Goal: Share content

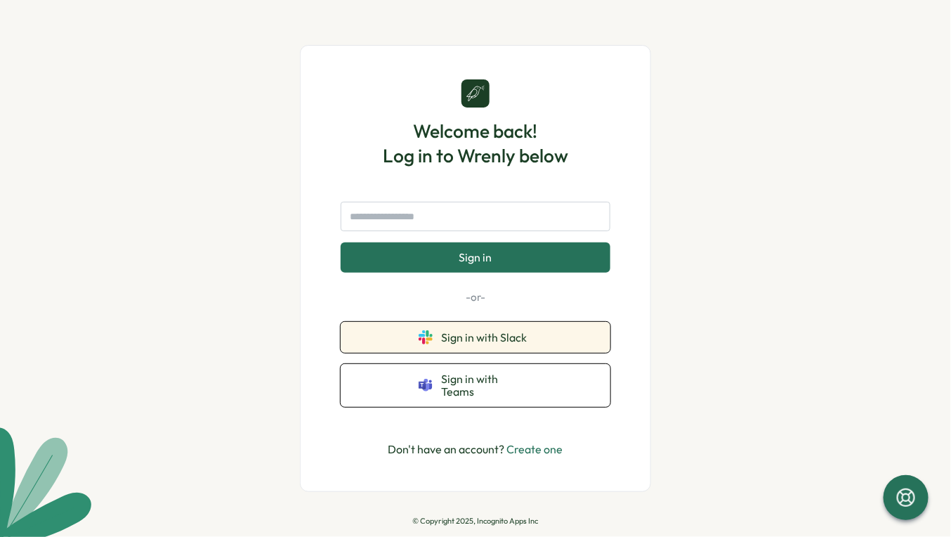
click at [476, 336] on button "Sign in with Slack" at bounding box center [476, 337] width 270 height 31
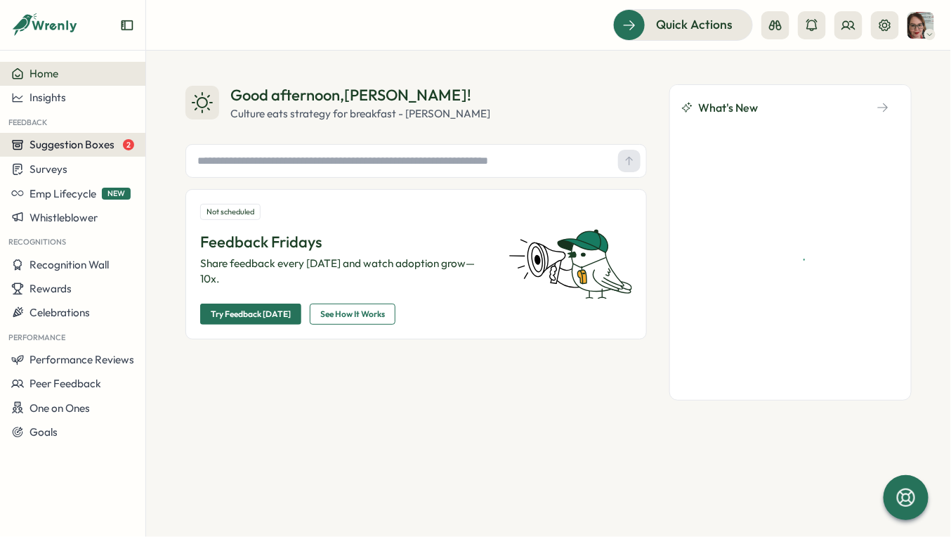
click at [64, 141] on span "Suggestion Boxes" at bounding box center [72, 144] width 85 height 13
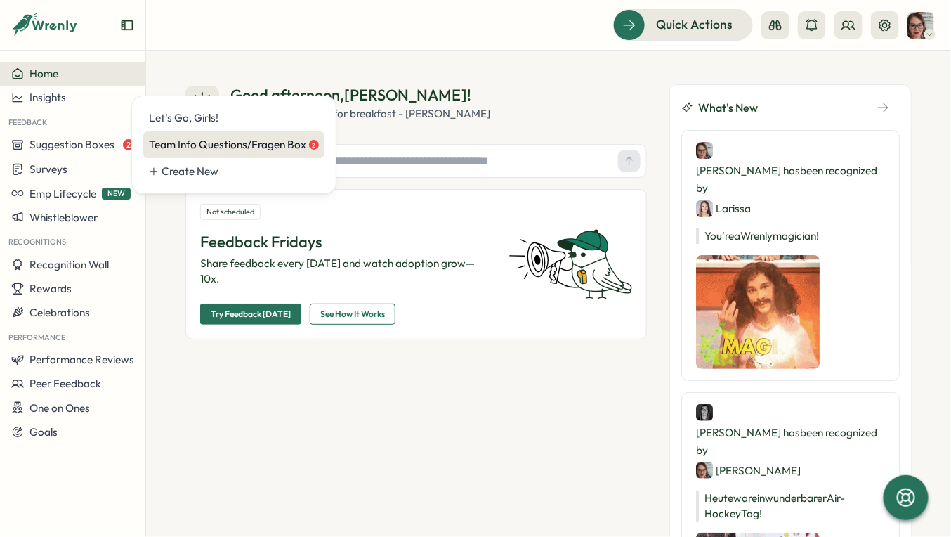
click at [290, 146] on div "Team Info Questions/Fragen Box 2" at bounding box center [234, 144] width 170 height 15
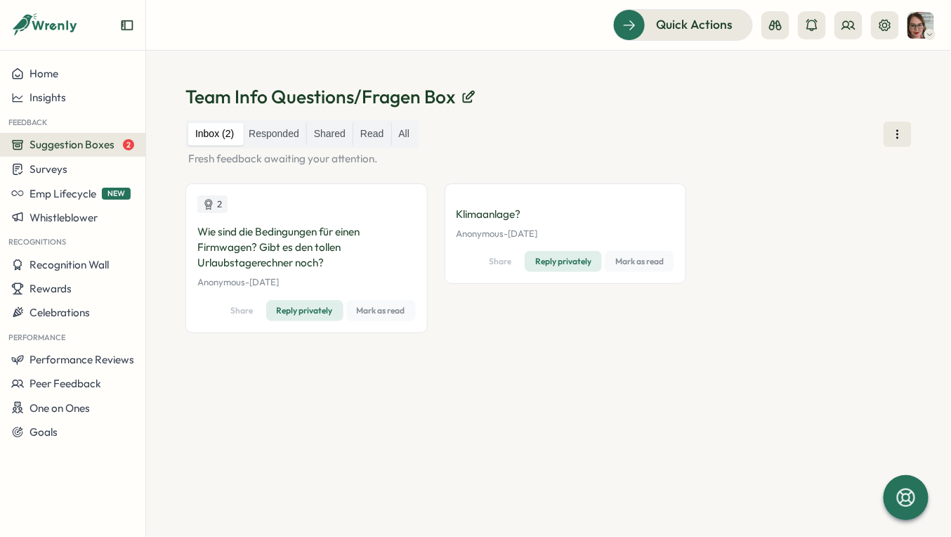
click at [103, 153] on button "Suggestion Boxes 2" at bounding box center [72, 145] width 145 height 24
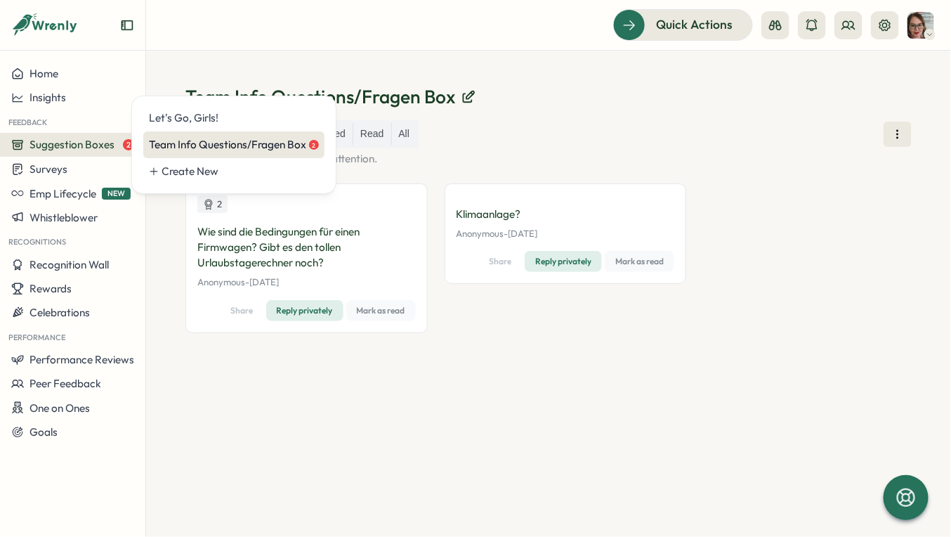
click at [235, 149] on div "Team Info Questions/Fragen Box 2" at bounding box center [234, 144] width 170 height 15
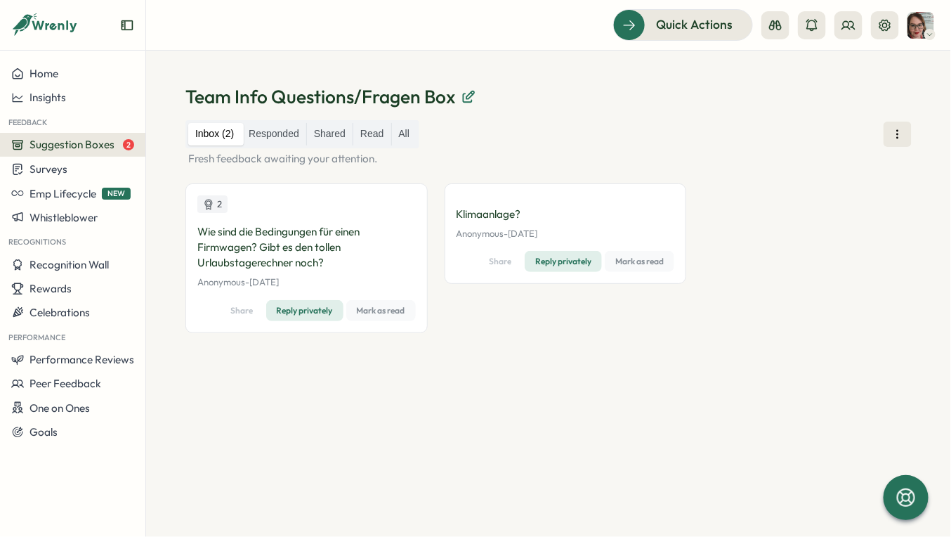
click at [467, 98] on icon at bounding box center [471, 95] width 8 height 8
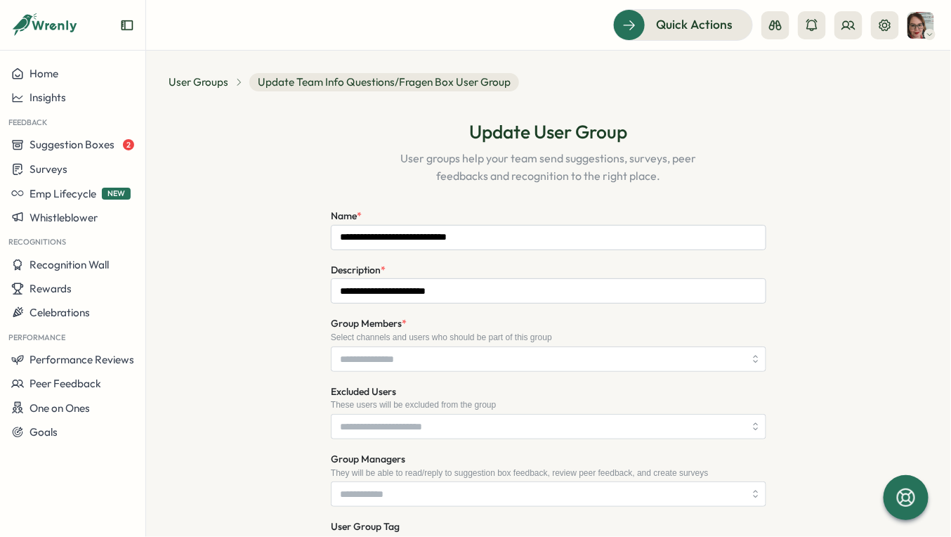
type input "**********"
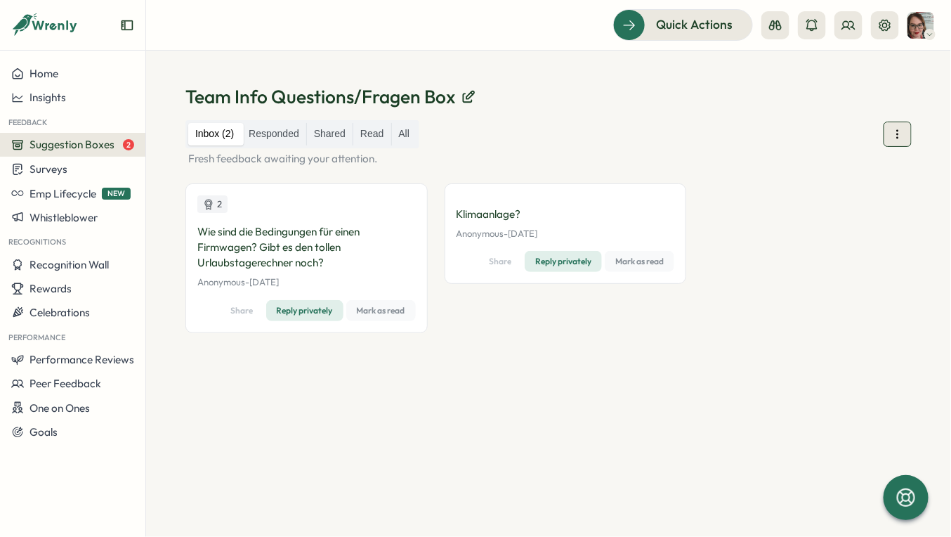
click at [903, 131] on icon at bounding box center [898, 134] width 14 height 14
click at [894, 174] on span "Public URL" at bounding box center [898, 177] width 51 height 15
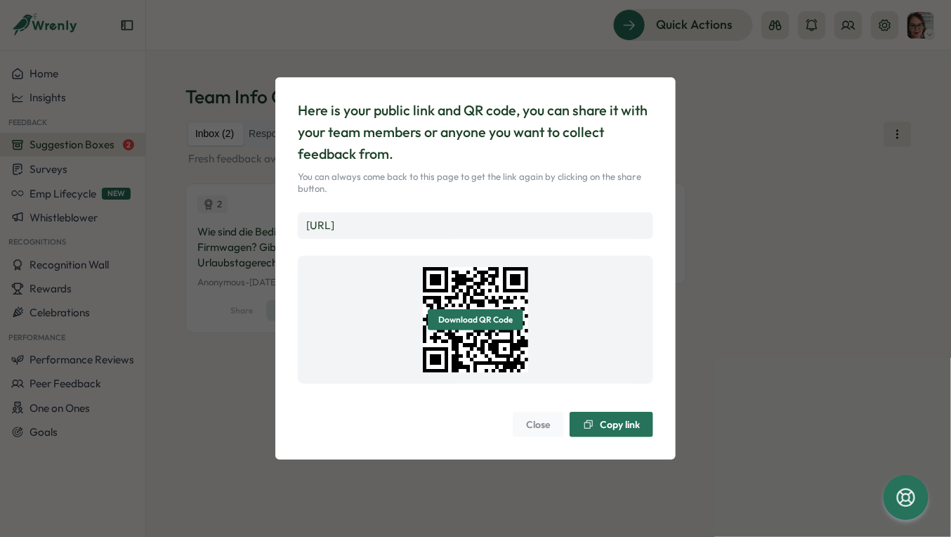
click at [605, 223] on div "https://app.wrenly.ai/feedback/zHCL_138KsZMCA0Y8znIP" at bounding box center [476, 225] width 356 height 27
click at [334, 228] on link "https://app.wrenly.ai/feedback/zHCL_138KsZMCA0Y8znIP" at bounding box center [320, 225] width 28 height 13
click at [601, 421] on span "Copy link" at bounding box center [620, 425] width 40 height 10
click at [538, 427] on span "Close" at bounding box center [538, 424] width 25 height 24
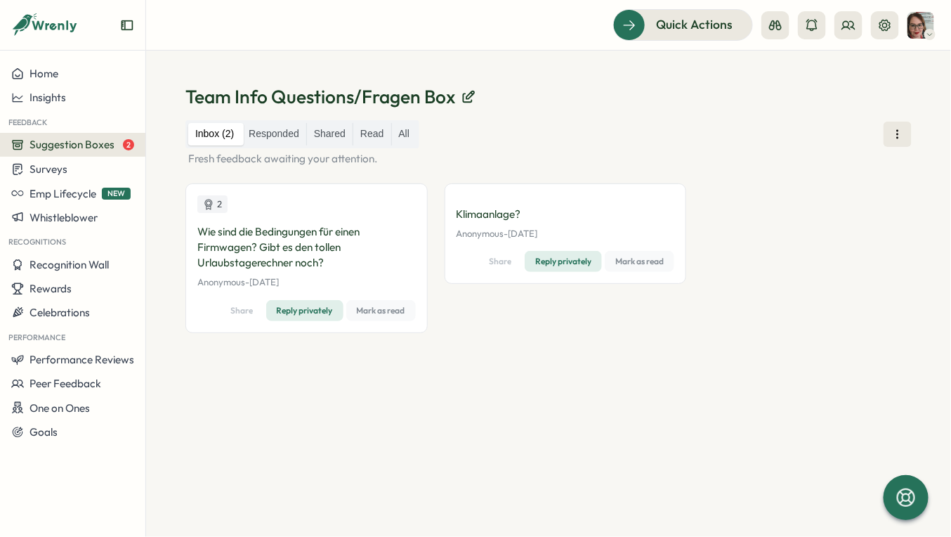
click at [96, 145] on span "Suggestion Boxes" at bounding box center [72, 144] width 85 height 13
click at [522, 406] on div "Inbox (2) Responded Shared Read All Fresh feedback awaiting your attention. 2 W…" at bounding box center [549, 311] width 727 height 383
